Goal: Task Accomplishment & Management: Use online tool/utility

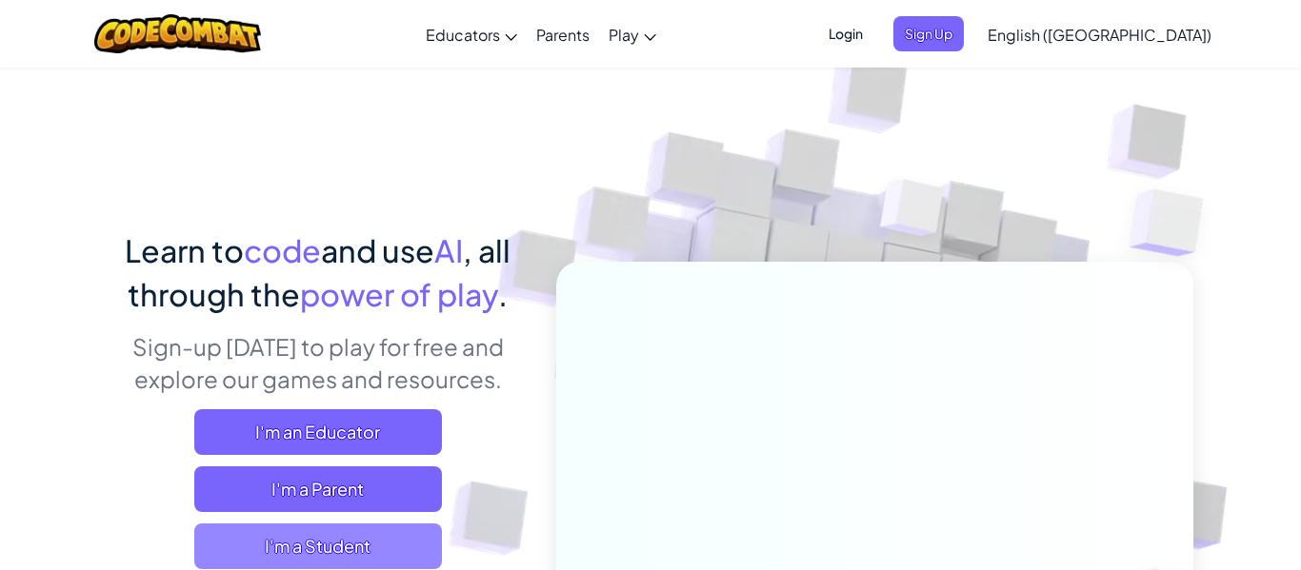
click at [392, 565] on span "I'm a Student" at bounding box center [318, 547] width 248 height 46
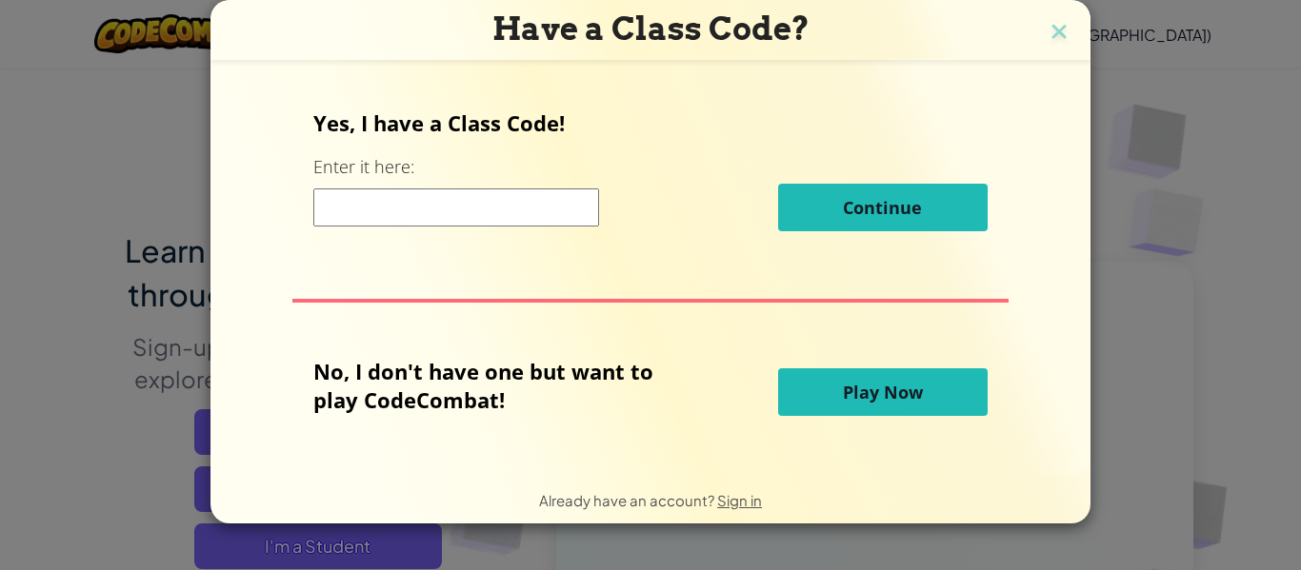
click at [921, 398] on button "Play Now" at bounding box center [883, 393] width 210 height 48
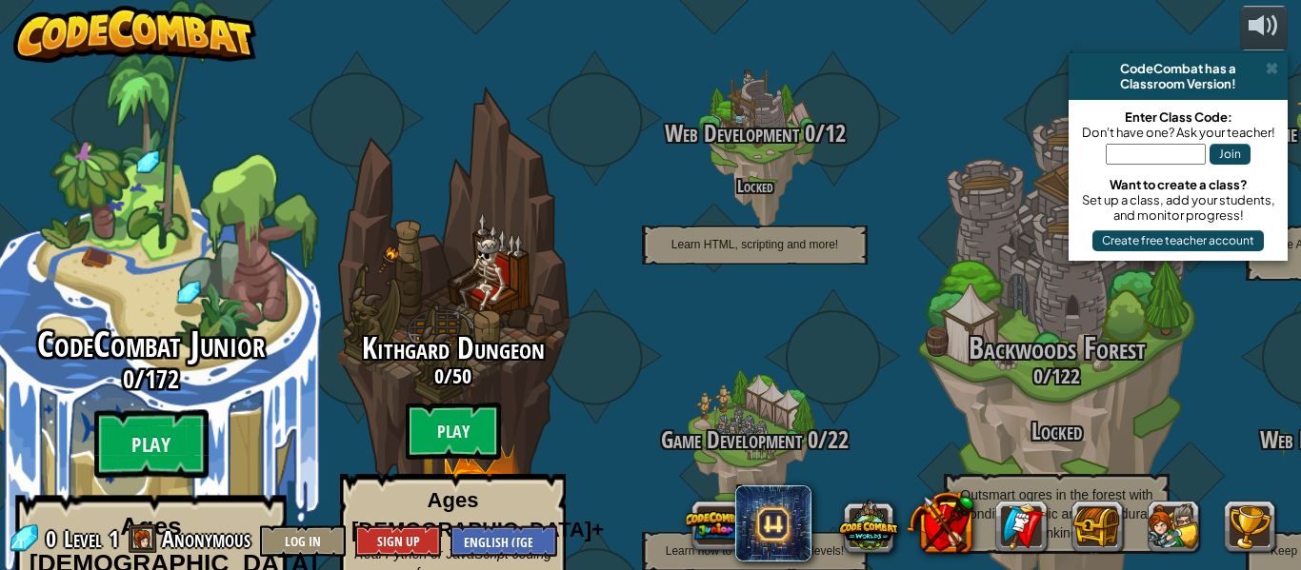
click at [128, 360] on div "CodeCombat Junior 0 / 172 Play Ages 5-8 Blocks or simple text coding for beginn…" at bounding box center [151, 506] width 362 height 361
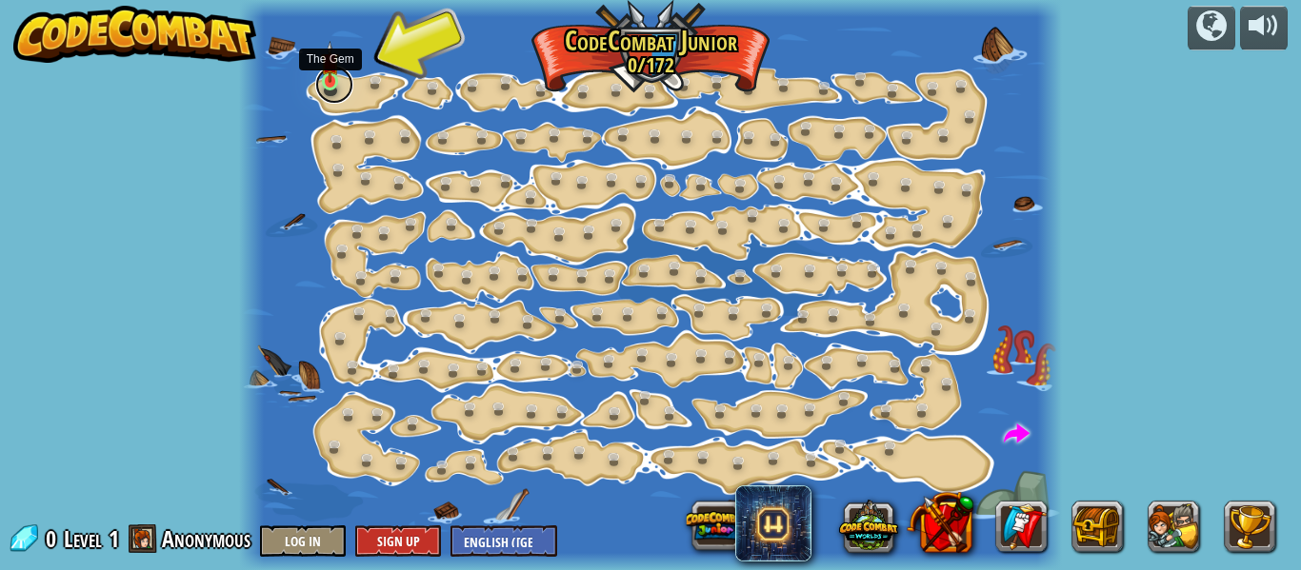
click at [333, 87] on link at bounding box center [334, 85] width 38 height 38
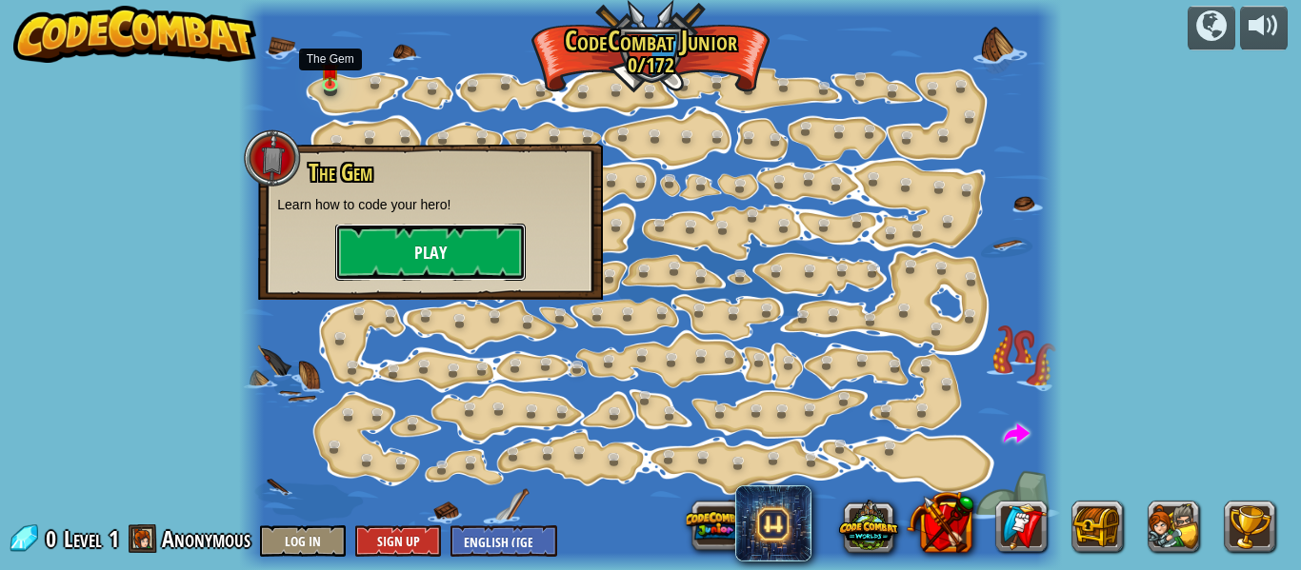
click at [397, 236] on button "Play" at bounding box center [430, 252] width 190 height 57
